Goal: Browse casually

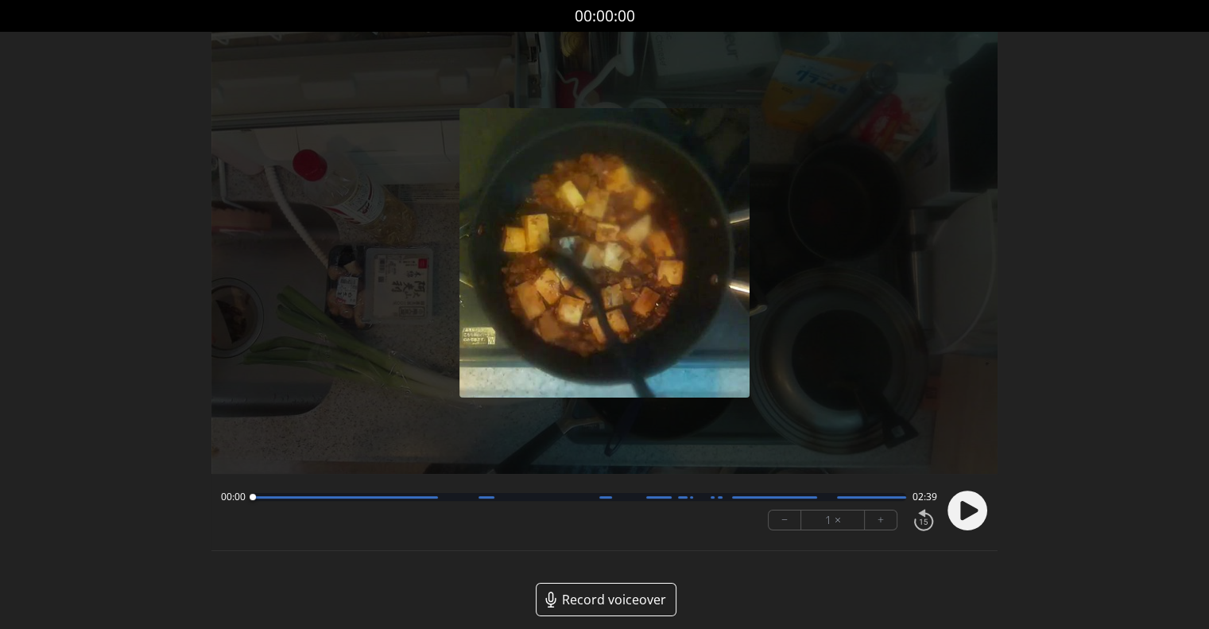
click at [973, 501] on circle at bounding box center [967, 510] width 40 height 40
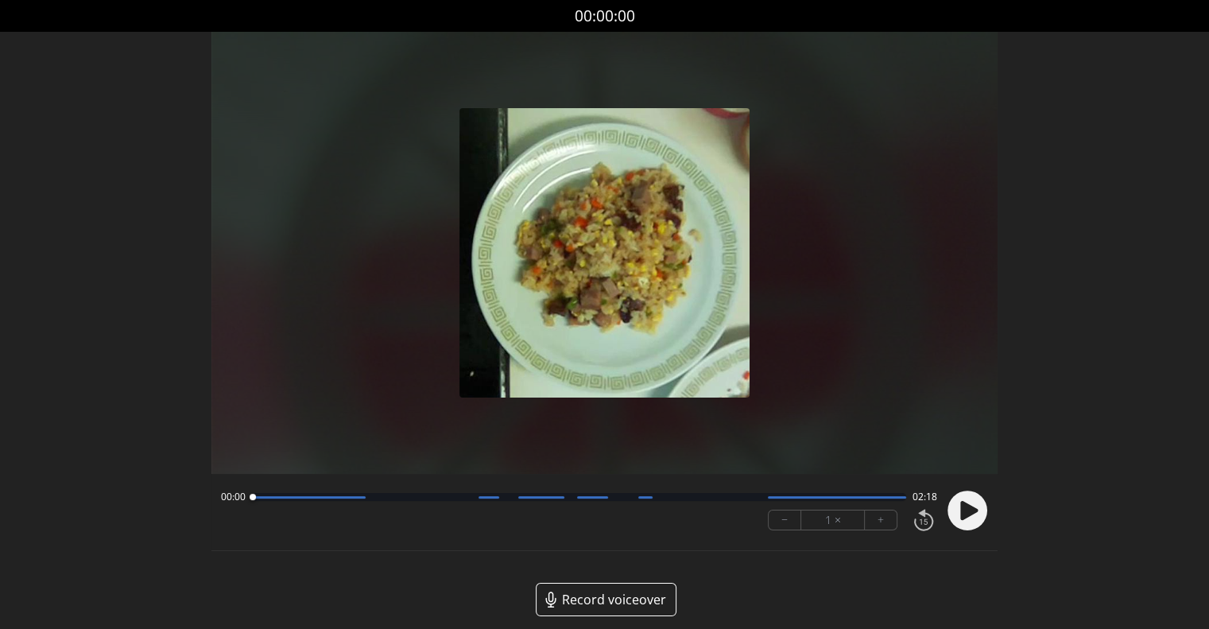
click at [949, 514] on circle at bounding box center [967, 510] width 40 height 40
click at [962, 502] on icon at bounding box center [963, 510] width 4 height 17
click at [884, 525] on button "+" at bounding box center [881, 519] width 32 height 19
click at [966, 509] on icon at bounding box center [968, 510] width 17 height 19
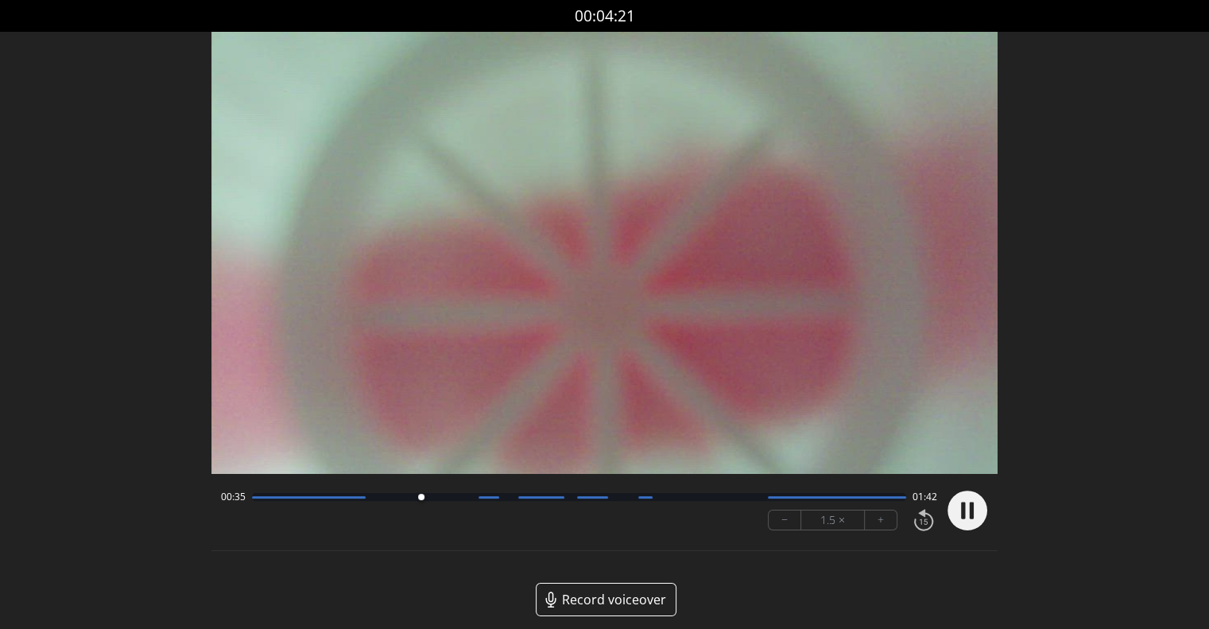
drag, startPoint x: 329, startPoint y: 493, endPoint x: 451, endPoint y: 501, distance: 122.6
click at [432, 501] on div at bounding box center [420, 496] width 21 height 21
